Goal: Find contact information: Find contact information

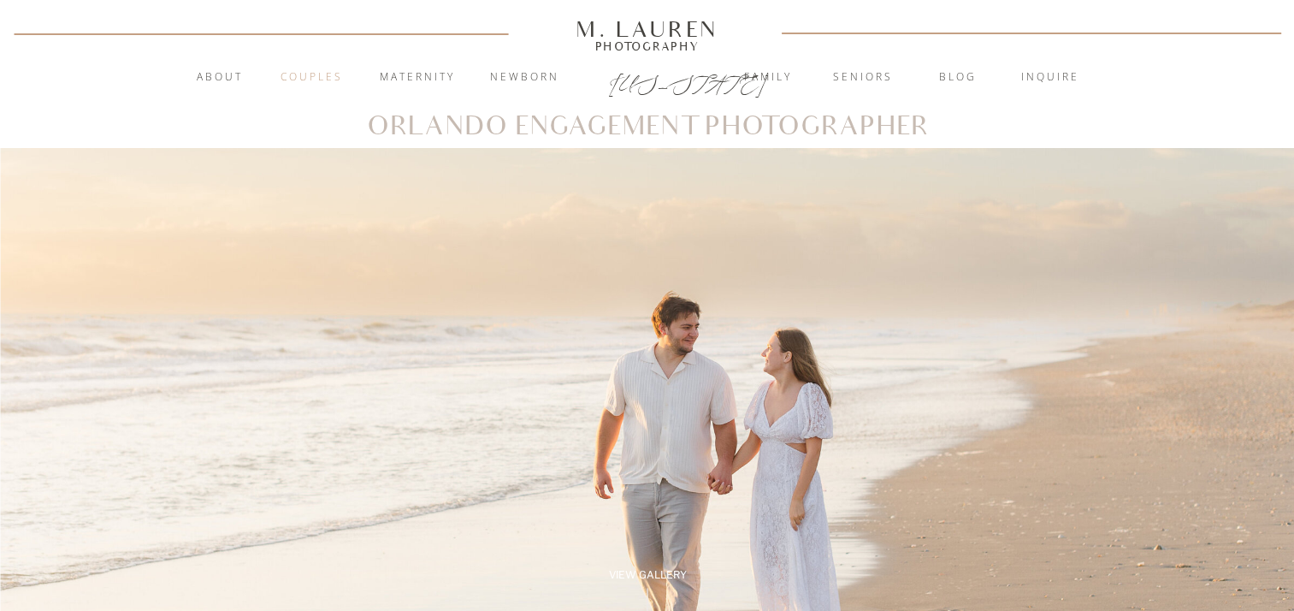
click at [311, 75] on nav "Couples" at bounding box center [312, 77] width 92 height 17
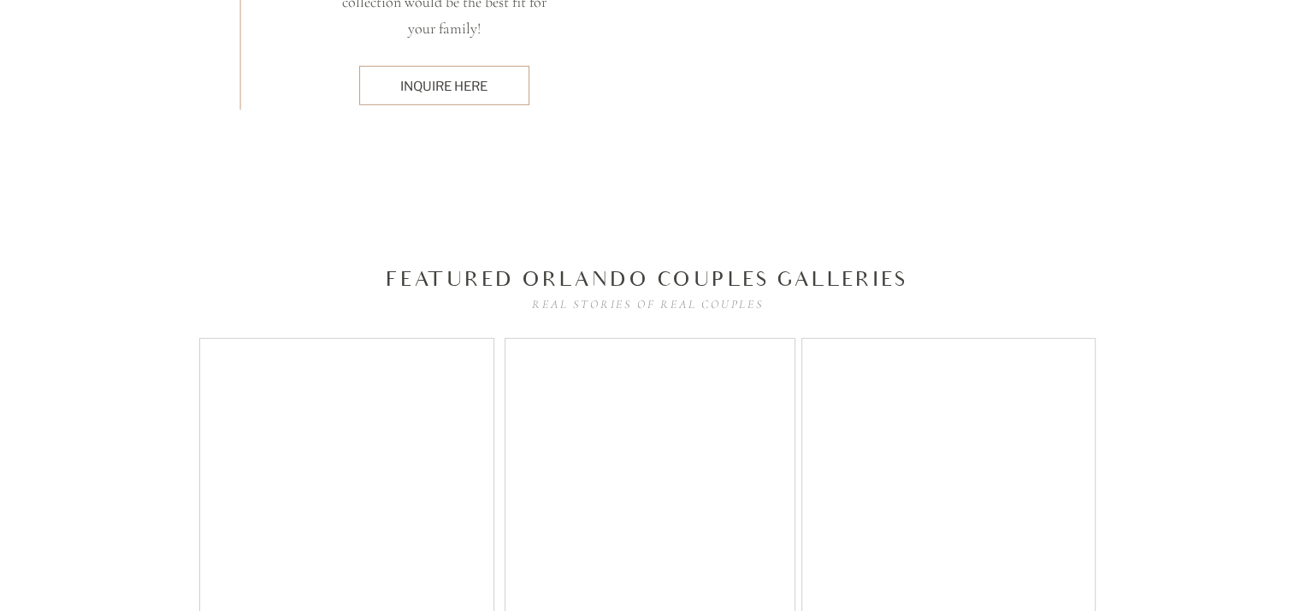
scroll to position [5219, 0]
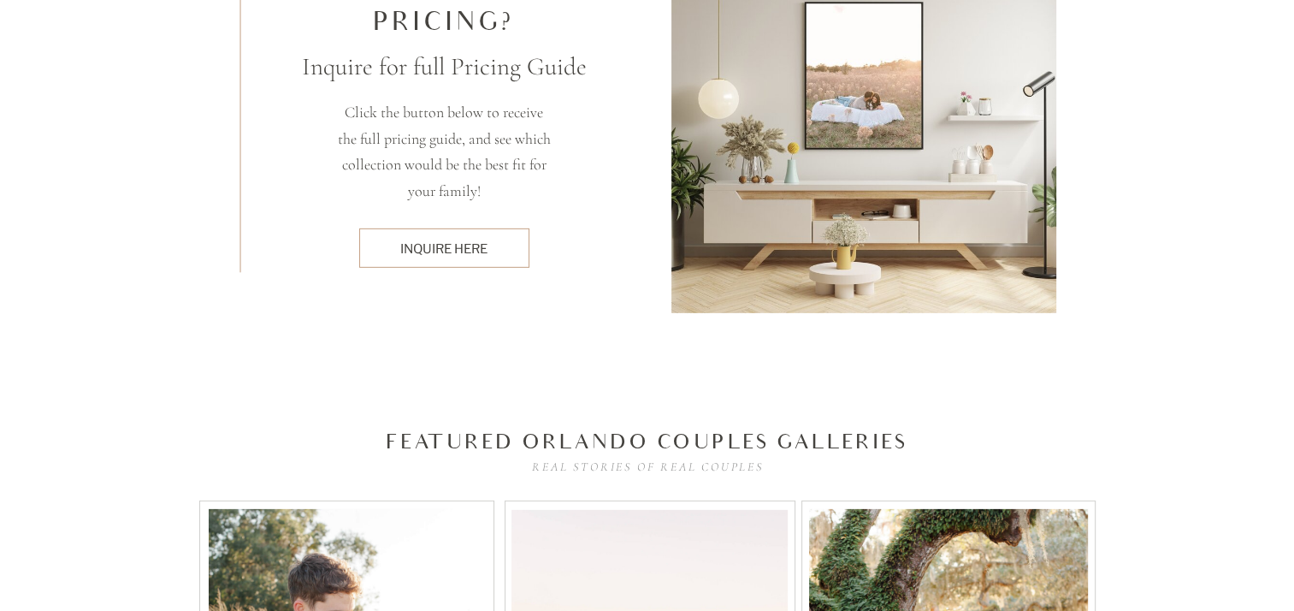
click at [444, 263] on div at bounding box center [444, 247] width 170 height 39
click at [444, 250] on div "inquire here" at bounding box center [444, 249] width 152 height 18
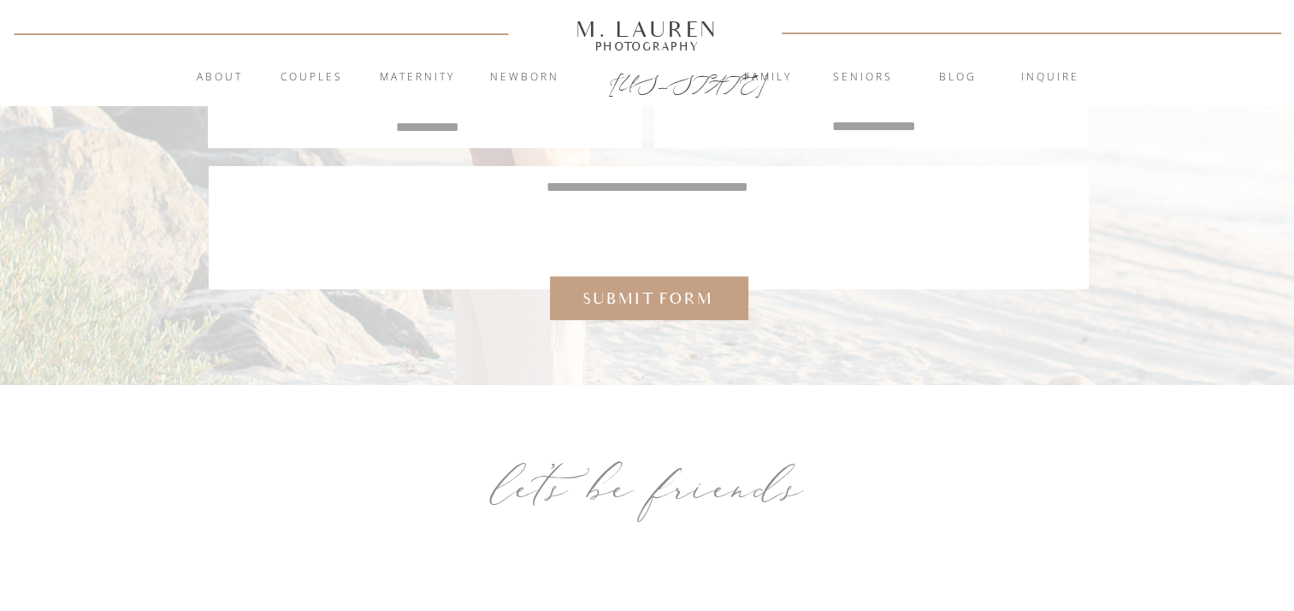
scroll to position [428, 0]
